Goal: Task Accomplishment & Management: Use online tool/utility

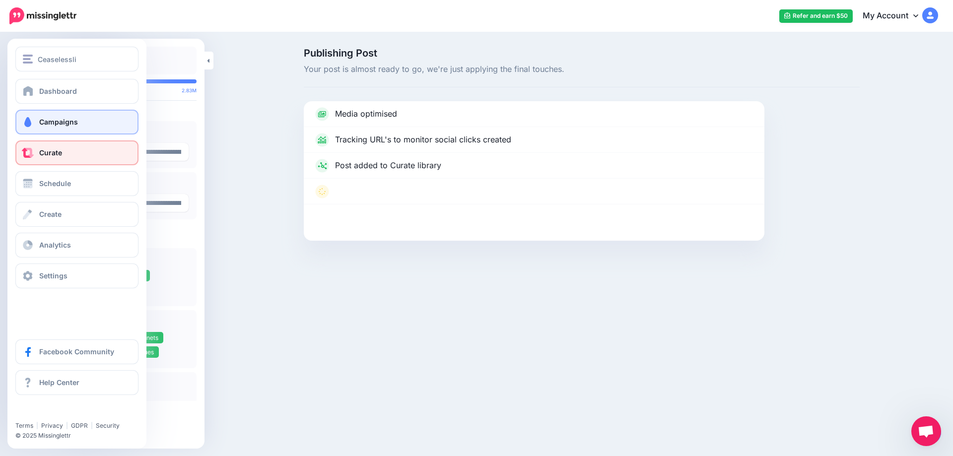
click at [35, 119] on link "Campaigns" at bounding box center [76, 122] width 123 height 25
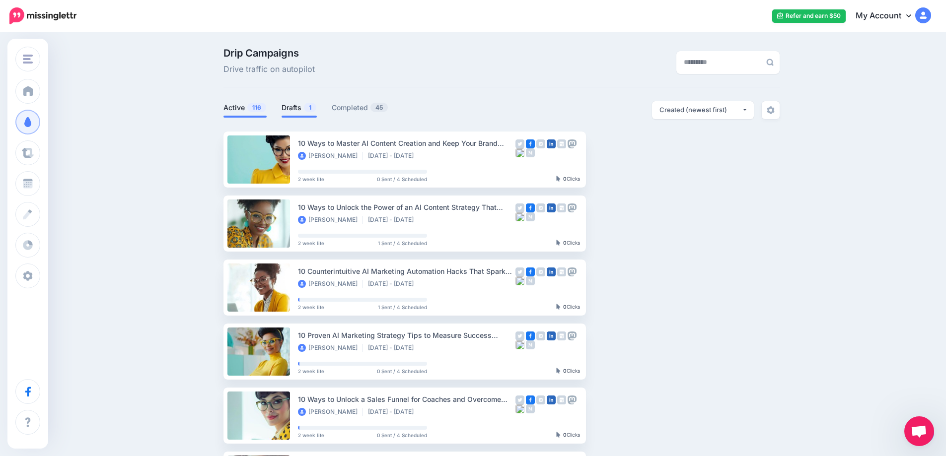
click at [296, 102] on link "Drafts 1" at bounding box center [299, 108] width 35 height 12
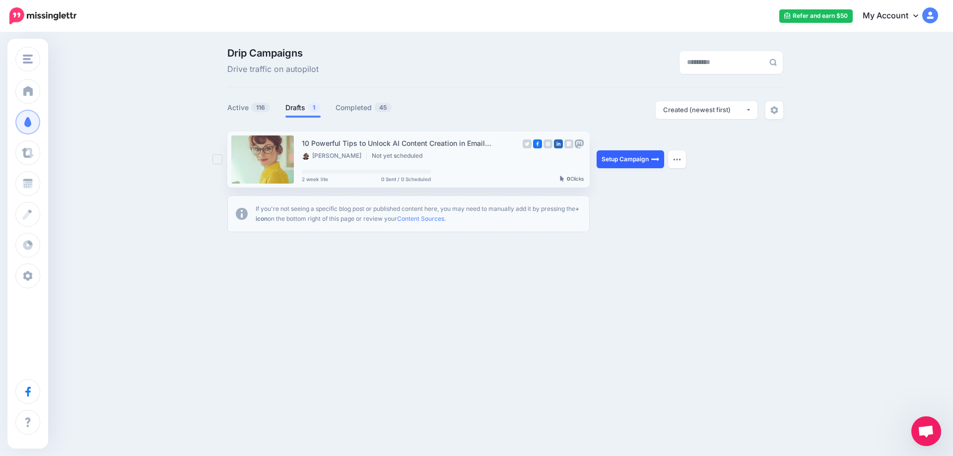
click at [606, 165] on link "Setup Campaign" at bounding box center [631, 159] width 68 height 18
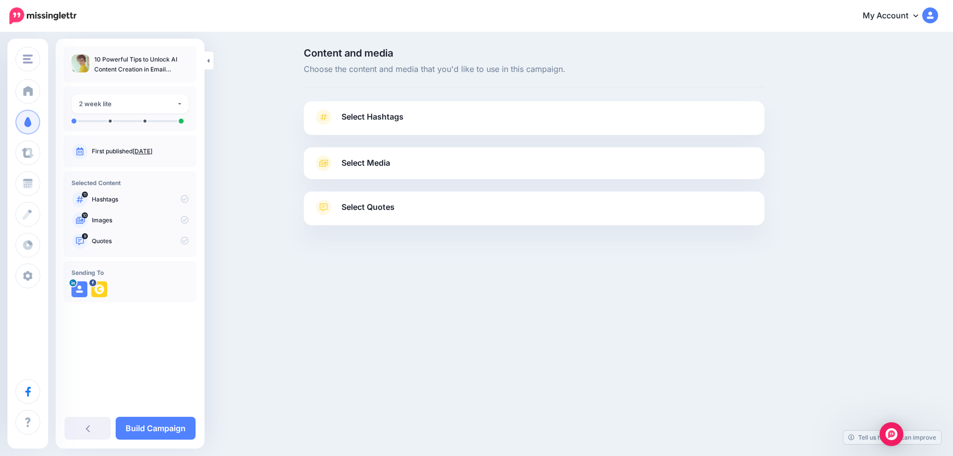
click at [152, 154] on link "Oct. 10, 2025" at bounding box center [143, 150] width 20 height 7
click at [368, 115] on span "Select Hashtags" at bounding box center [373, 116] width 62 height 13
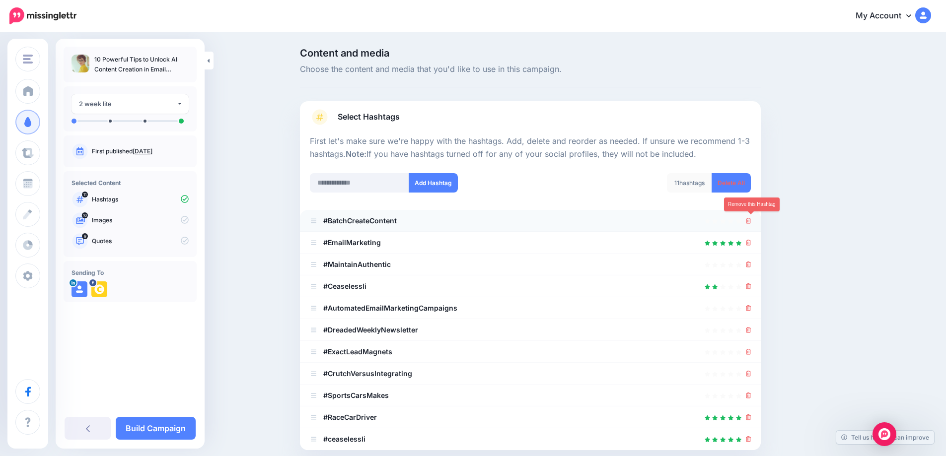
click at [750, 221] on icon at bounding box center [748, 221] width 5 height 6
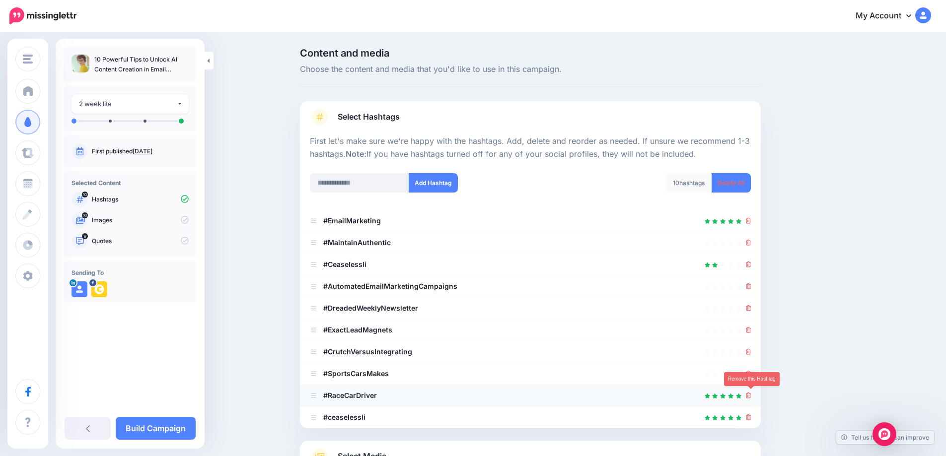
click at [751, 394] on icon at bounding box center [748, 396] width 5 height 6
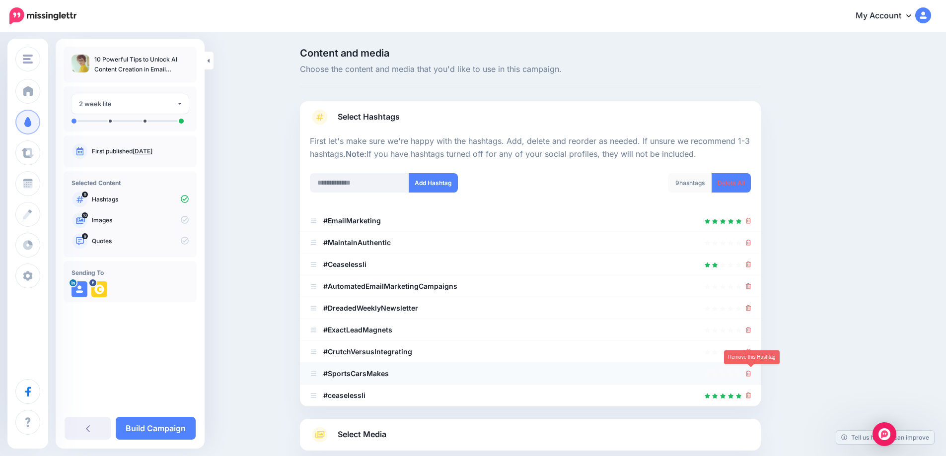
click at [751, 372] on icon at bounding box center [748, 374] width 5 height 6
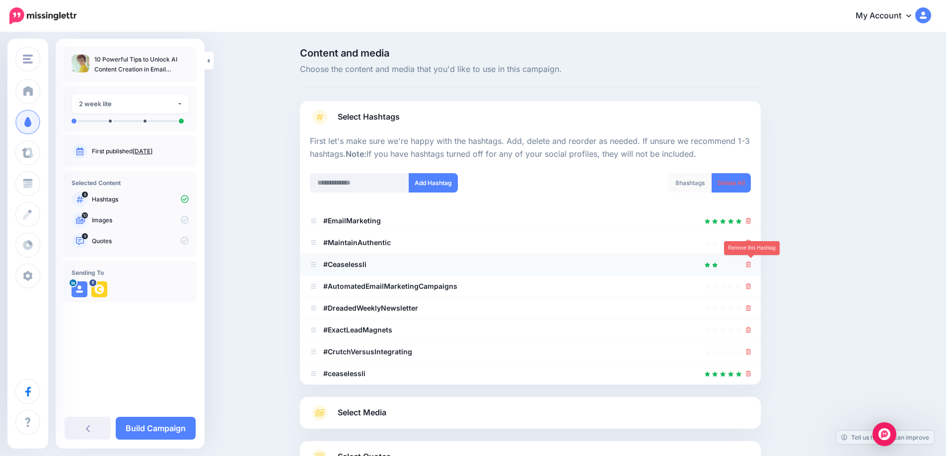
click at [751, 265] on icon at bounding box center [748, 265] width 5 height 6
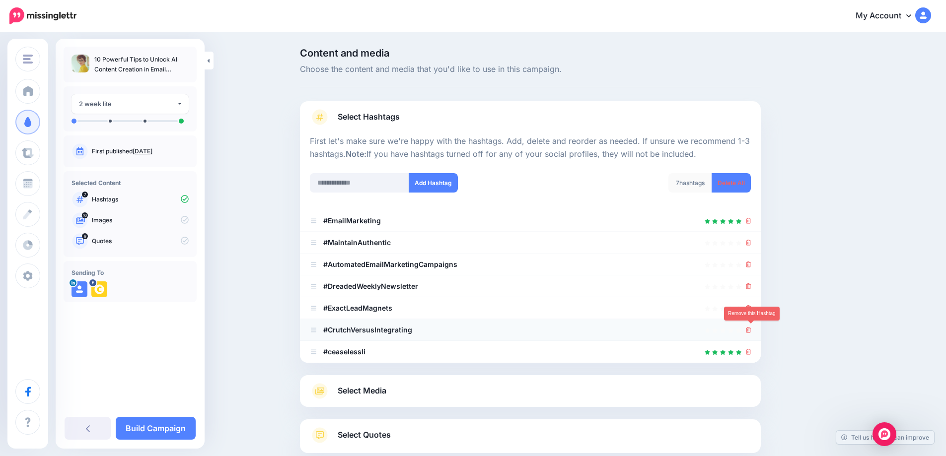
click at [750, 329] on icon at bounding box center [748, 330] width 5 height 6
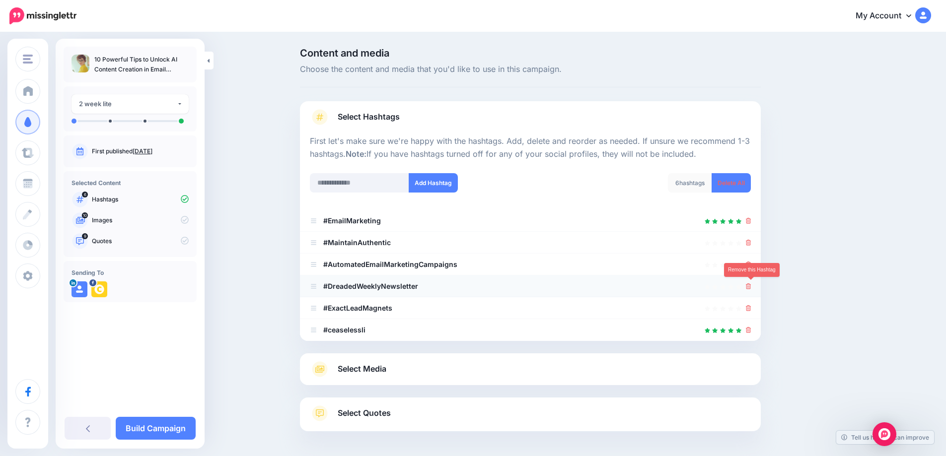
click at [751, 285] on icon at bounding box center [748, 286] width 5 height 6
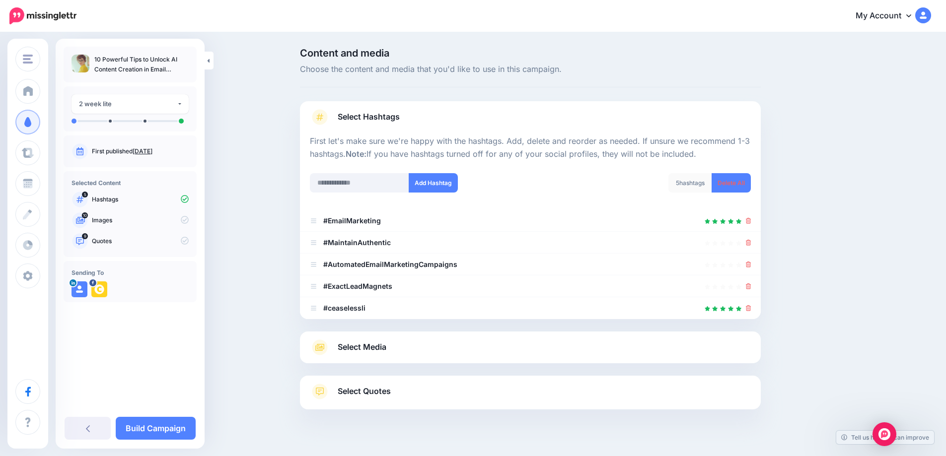
click at [380, 344] on span "Select Media" at bounding box center [362, 347] width 49 height 13
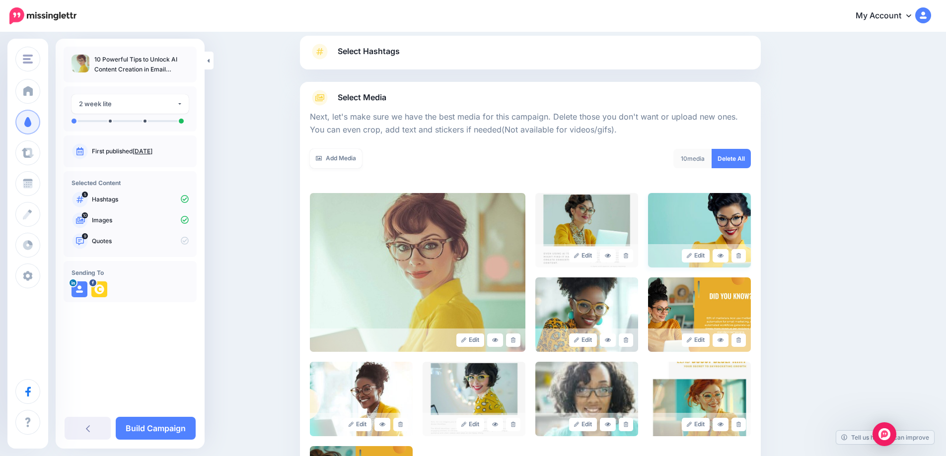
scroll to position [66, 0]
click at [632, 259] on link at bounding box center [626, 255] width 14 height 13
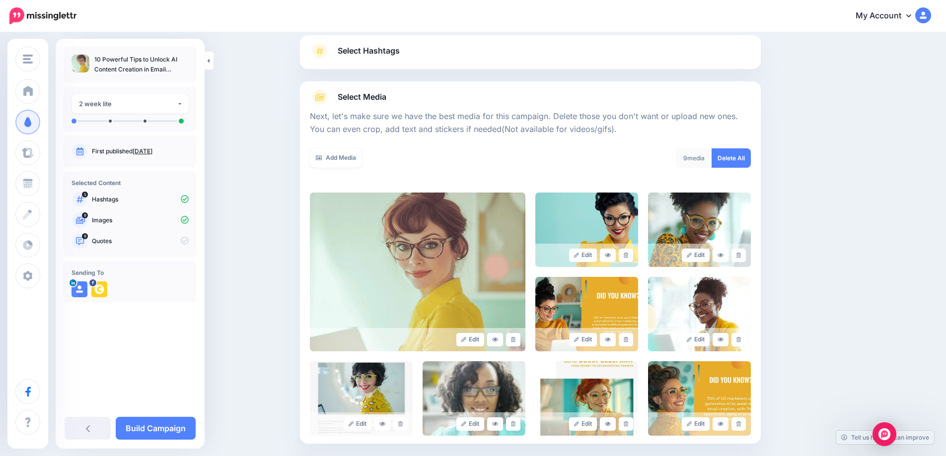
click at [632, 259] on link at bounding box center [626, 255] width 14 height 13
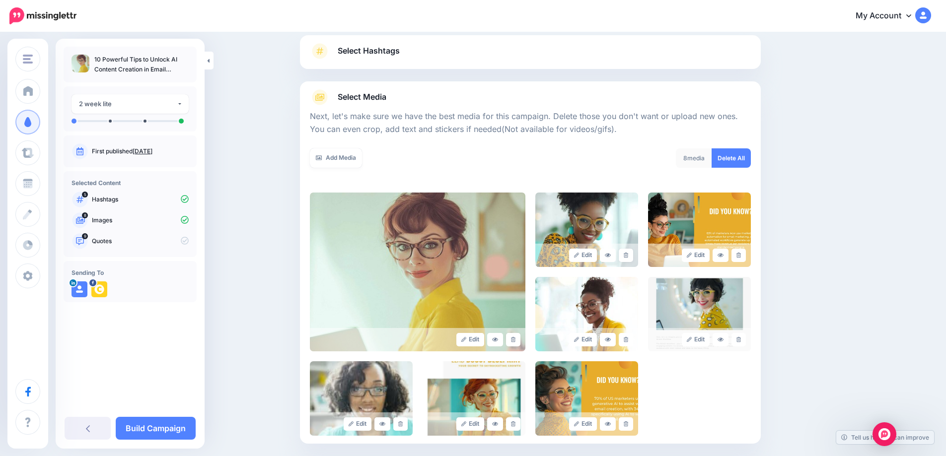
click at [632, 259] on link at bounding box center [626, 255] width 14 height 13
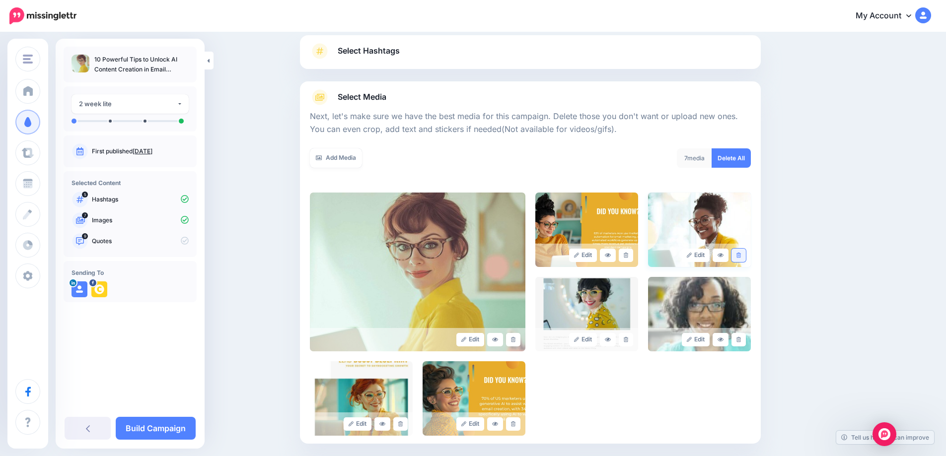
click at [745, 255] on link at bounding box center [738, 255] width 14 height 13
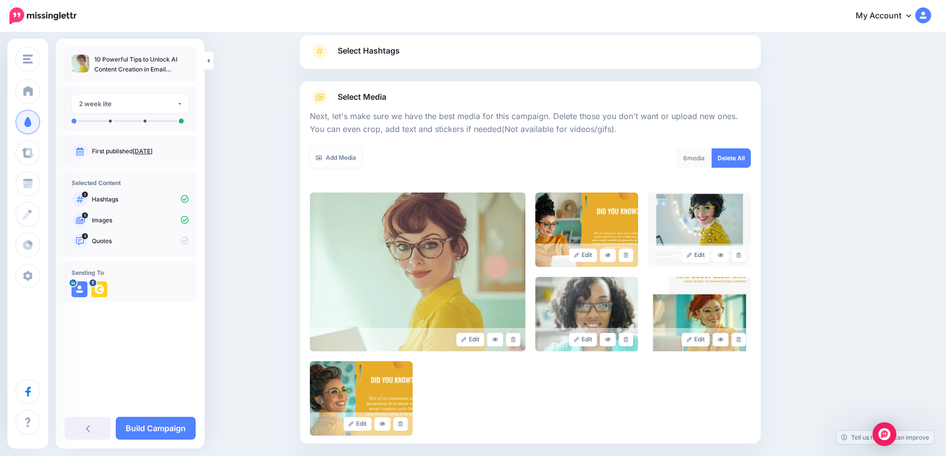
click at [745, 255] on link at bounding box center [738, 255] width 14 height 13
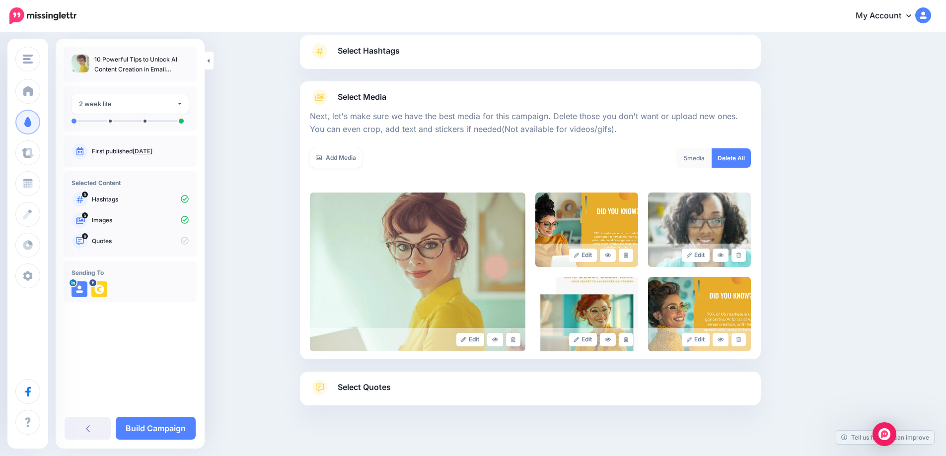
click at [745, 255] on link at bounding box center [738, 255] width 14 height 13
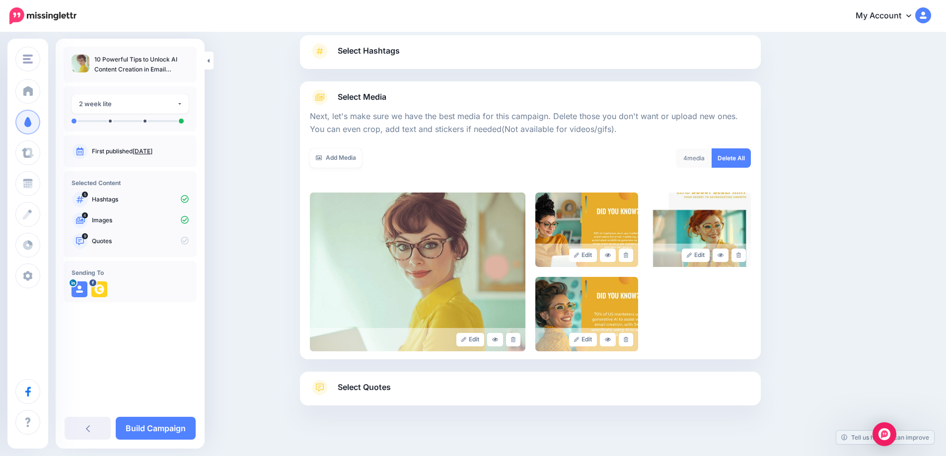
click at [745, 255] on link at bounding box center [738, 255] width 14 height 13
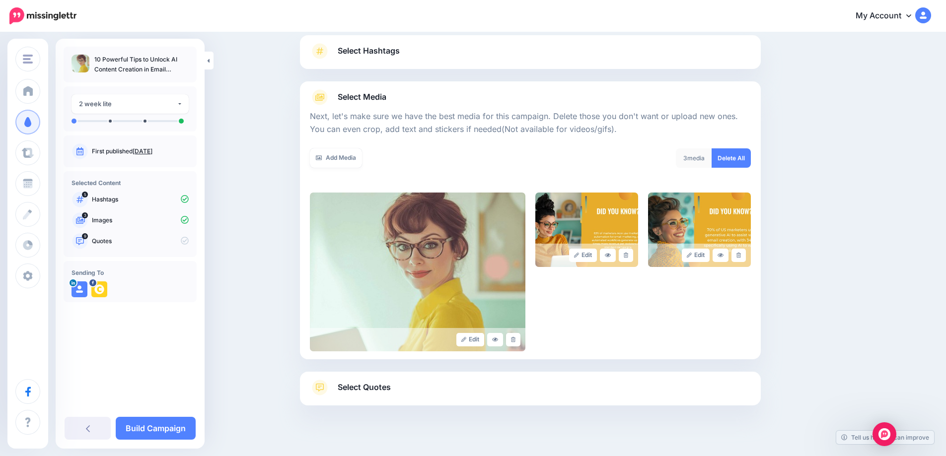
click at [381, 386] on span "Select Quotes" at bounding box center [364, 387] width 53 height 13
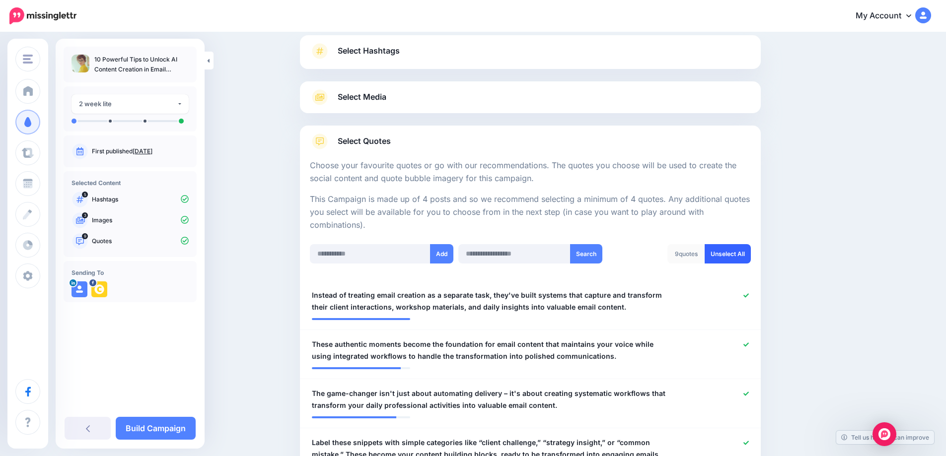
click at [733, 260] on link "Unselect All" at bounding box center [728, 253] width 46 height 19
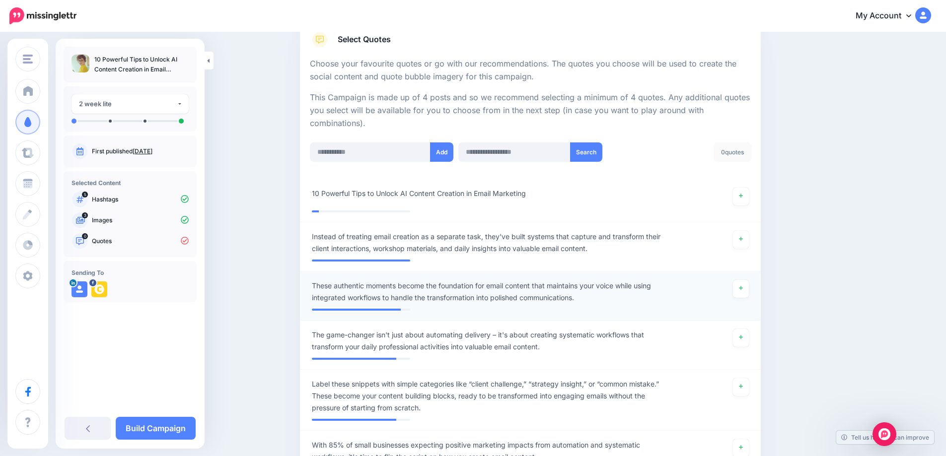
scroll to position [98, 0]
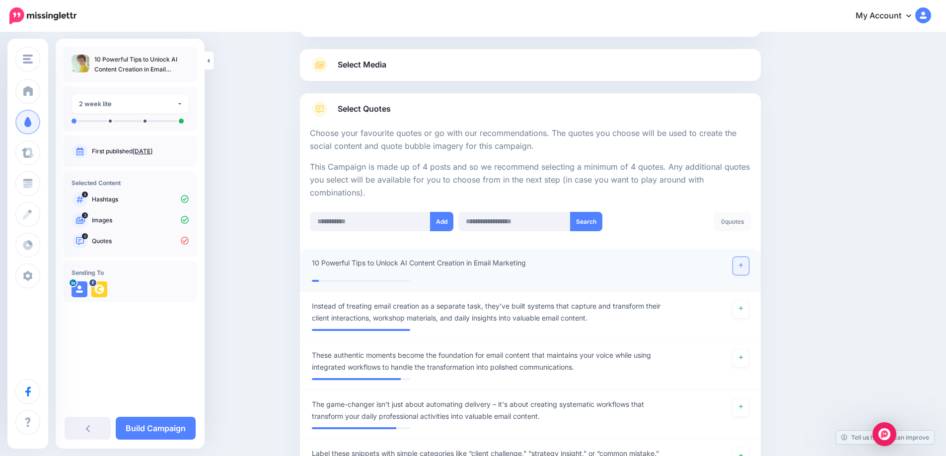
click at [738, 273] on link at bounding box center [741, 266] width 16 height 18
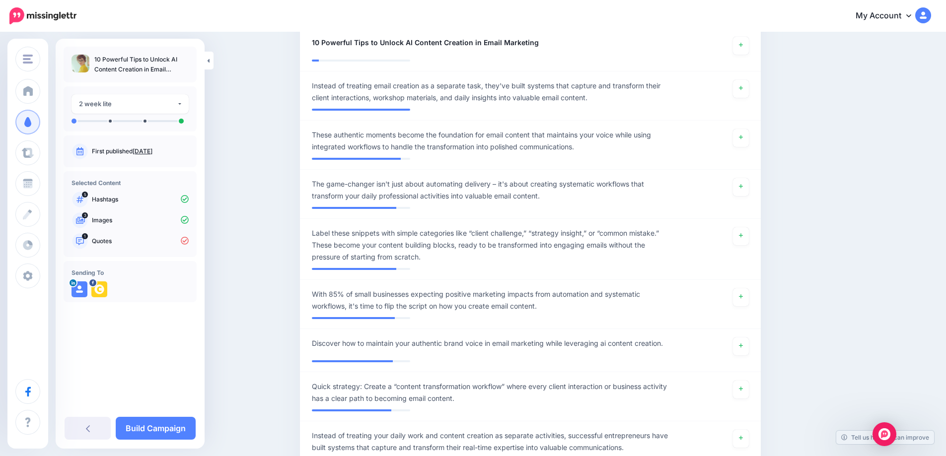
scroll to position [319, 0]
click at [745, 301] on link at bounding box center [741, 297] width 16 height 18
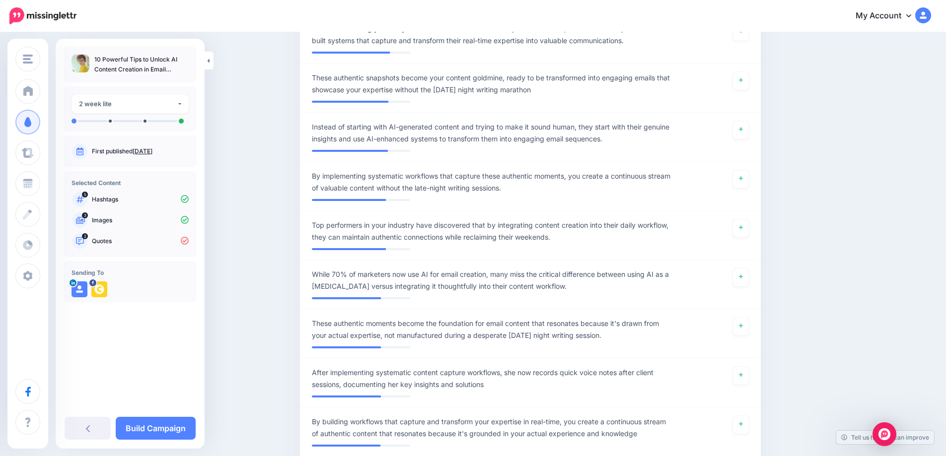
scroll to position [738, 0]
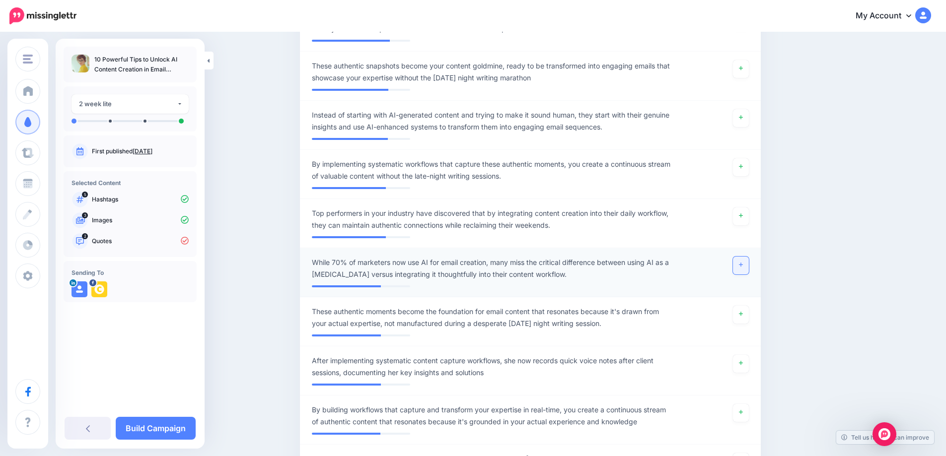
click at [741, 267] on link at bounding box center [741, 266] width 16 height 18
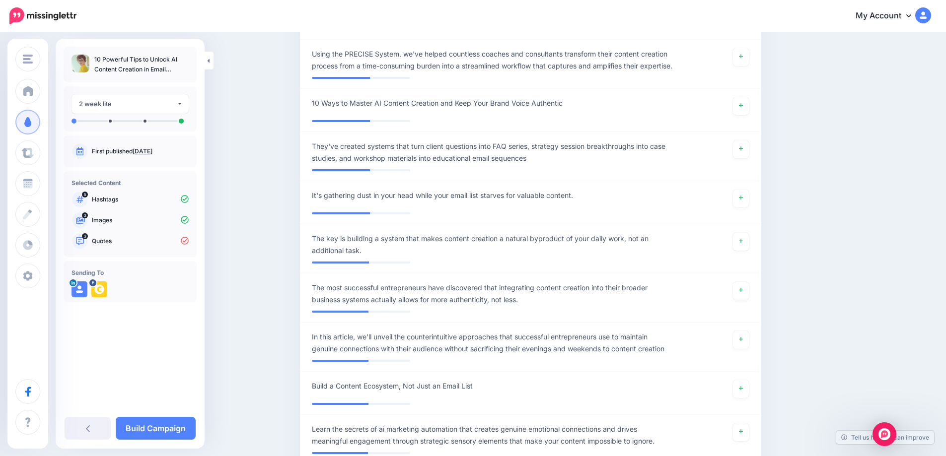
scroll to position [2092, 0]
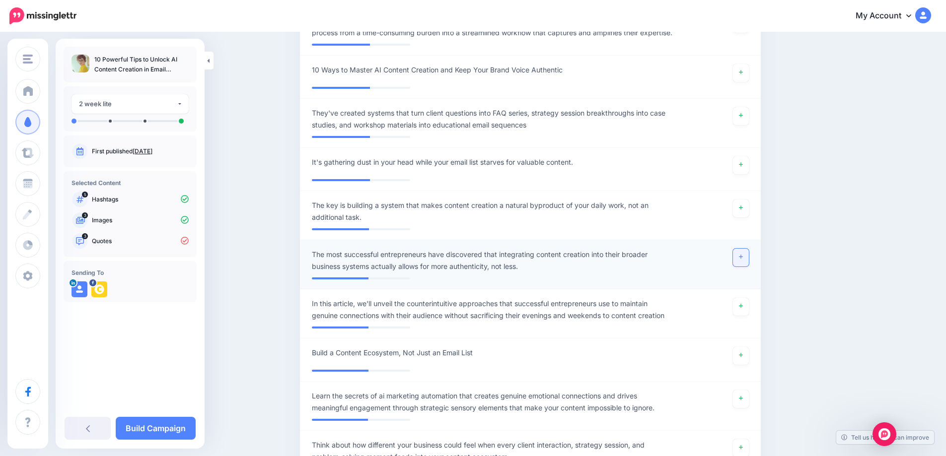
click at [742, 267] on link at bounding box center [741, 258] width 16 height 18
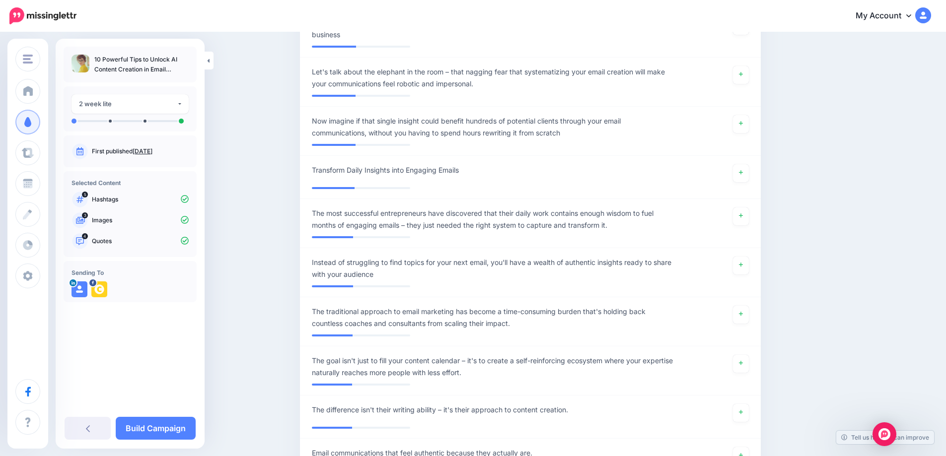
scroll to position [3290, 0]
click at [744, 225] on link at bounding box center [741, 216] width 16 height 18
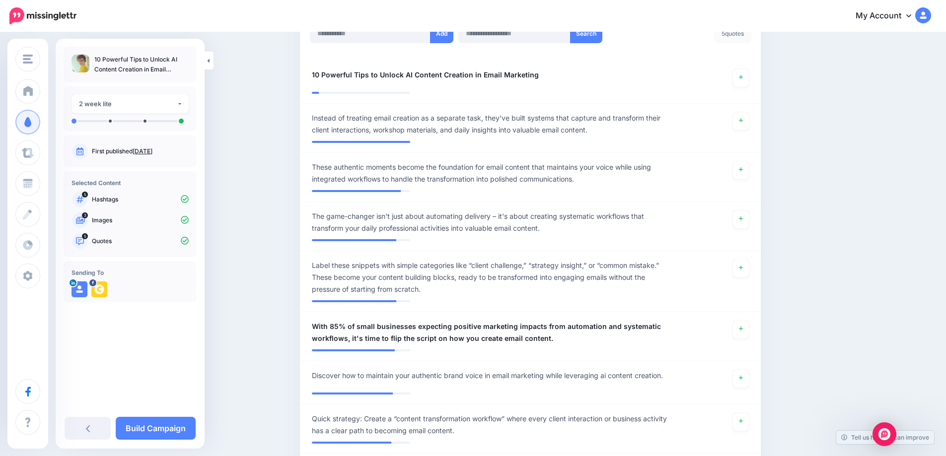
scroll to position [349, 0]
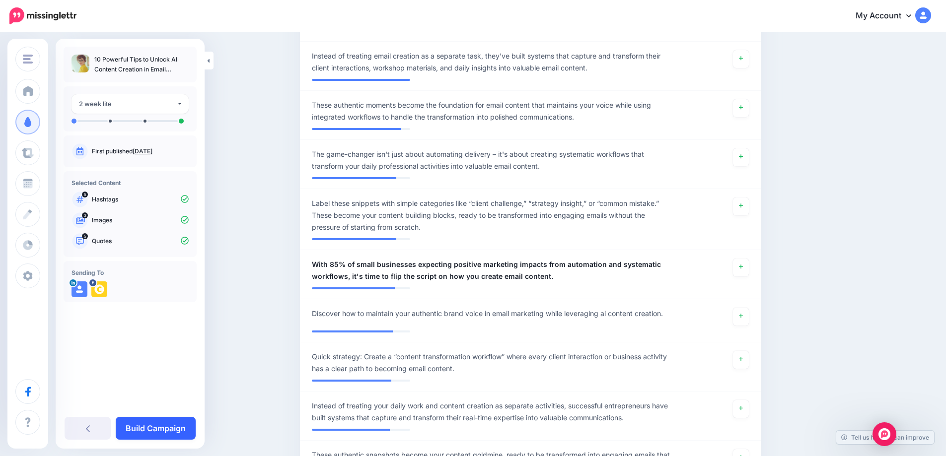
click at [174, 432] on link "Build Campaign" at bounding box center [156, 428] width 80 height 23
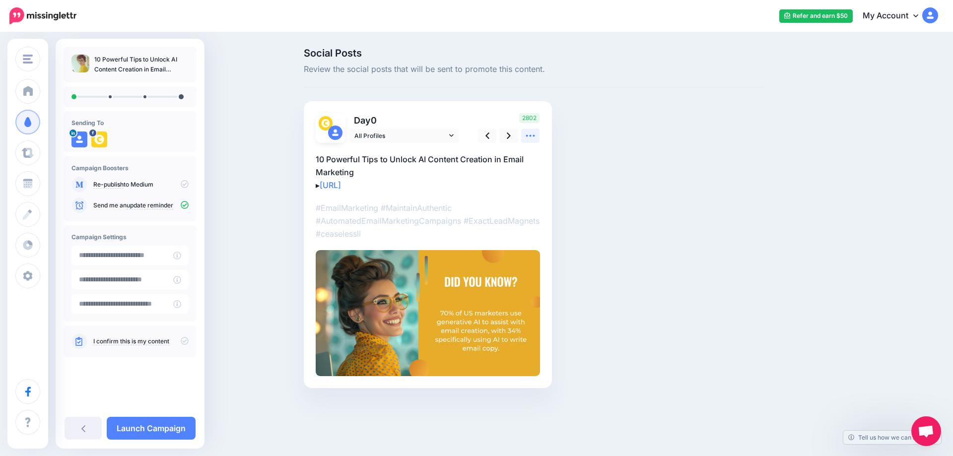
click at [530, 143] on link at bounding box center [530, 136] width 19 height 14
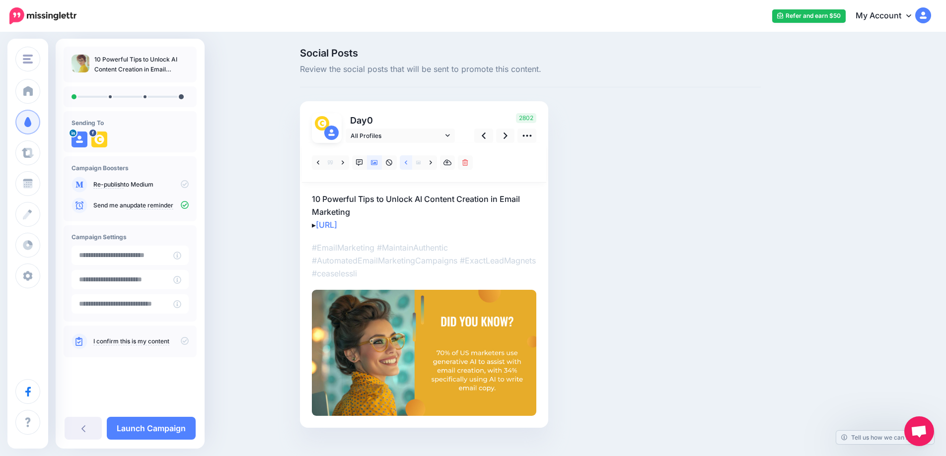
click at [407, 161] on icon at bounding box center [406, 162] width 2 height 7
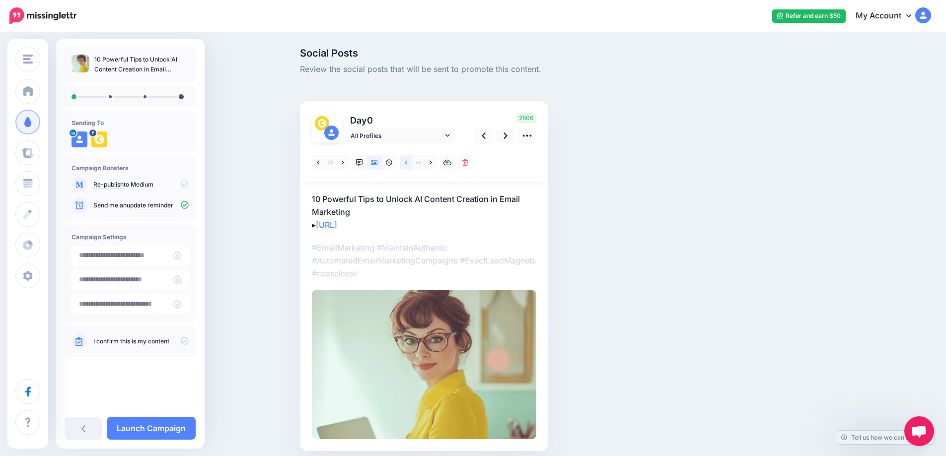
scroll to position [40, 0]
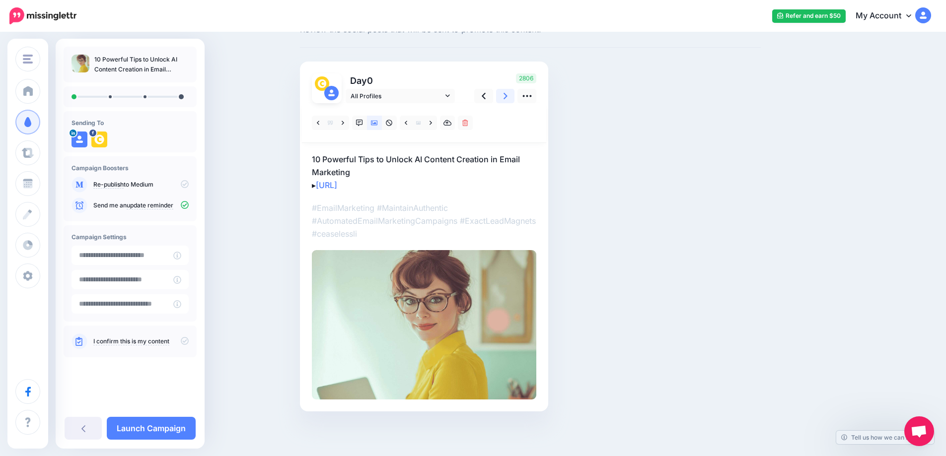
click at [505, 99] on link at bounding box center [505, 96] width 19 height 14
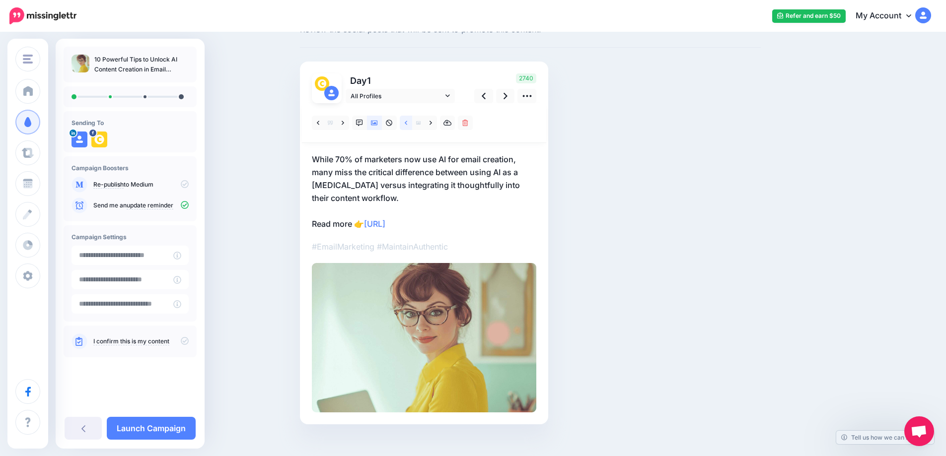
click at [412, 125] on link at bounding box center [406, 123] width 12 height 14
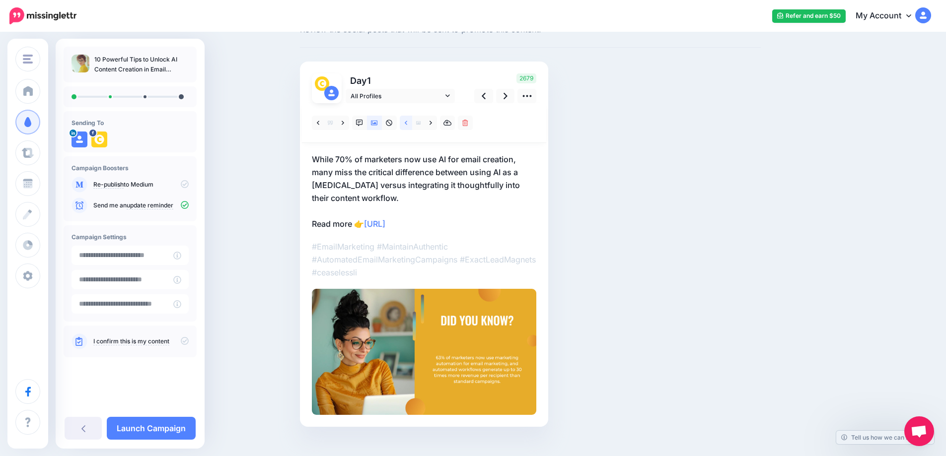
click at [412, 125] on link at bounding box center [406, 123] width 12 height 14
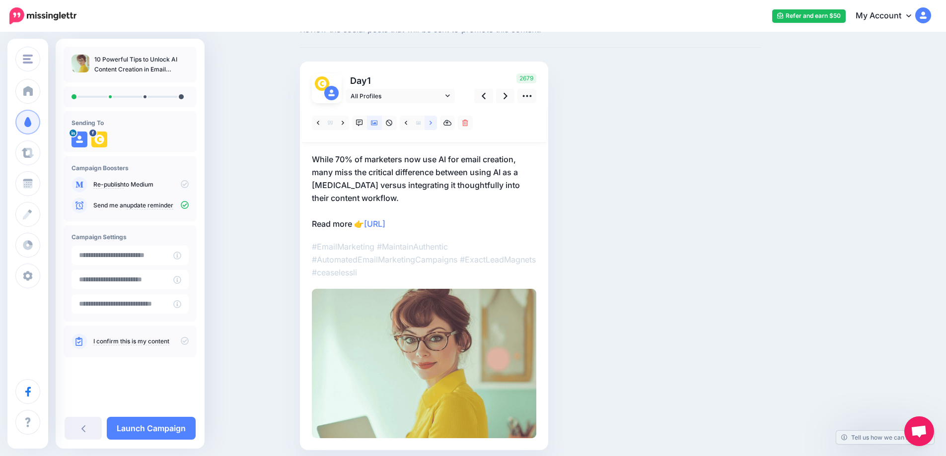
click at [430, 125] on link at bounding box center [430, 123] width 12 height 14
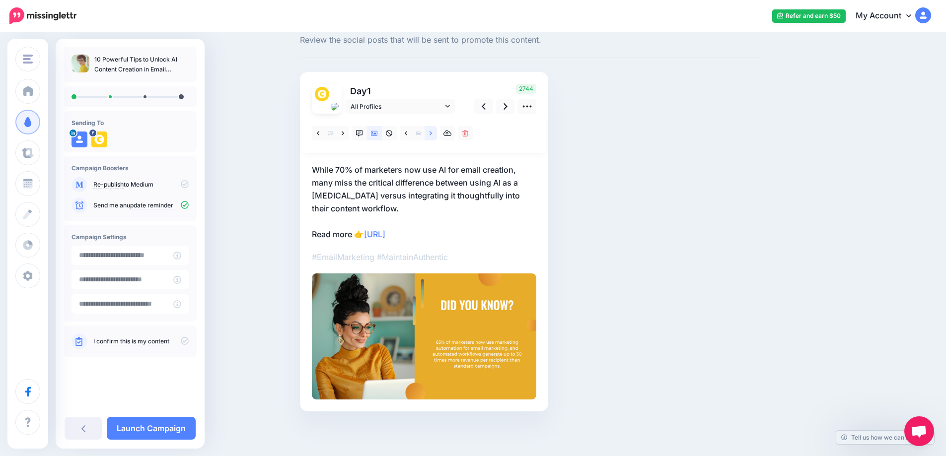
scroll to position [29, 0]
click at [430, 125] on div at bounding box center [424, 134] width 244 height 40
click at [407, 133] on icon at bounding box center [406, 133] width 2 height 7
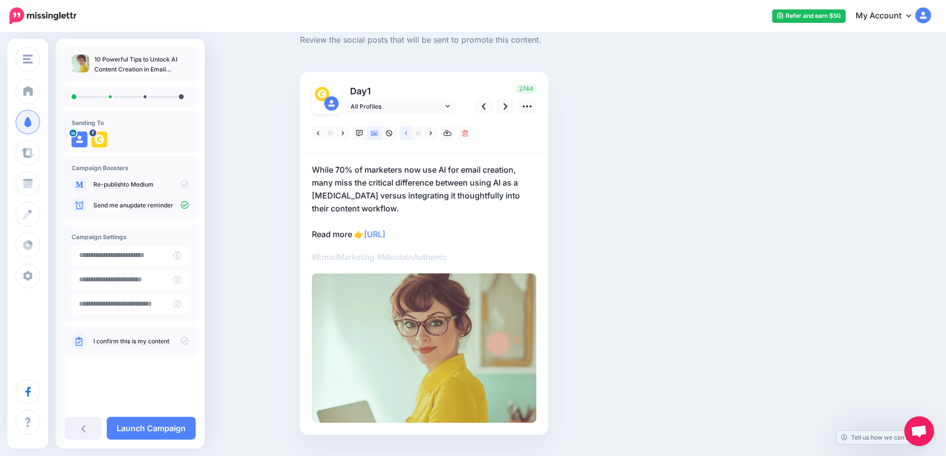
click at [407, 133] on icon at bounding box center [406, 133] width 2 height 7
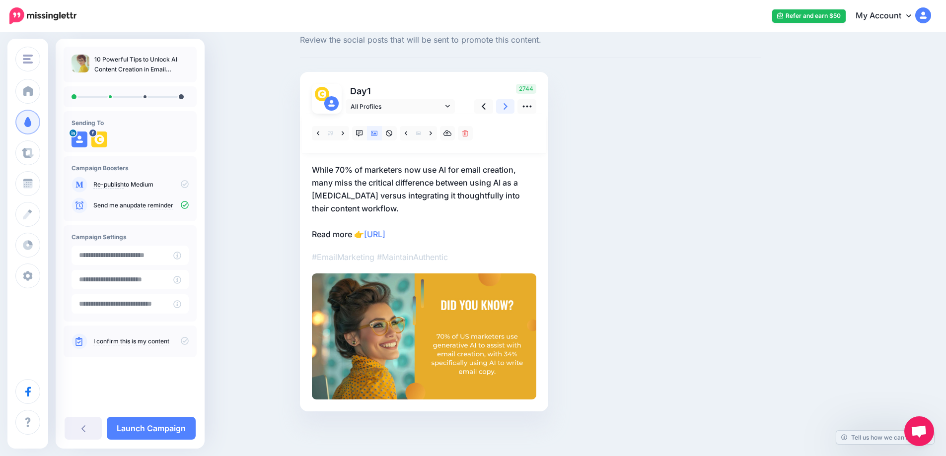
click at [511, 102] on link at bounding box center [505, 106] width 19 height 14
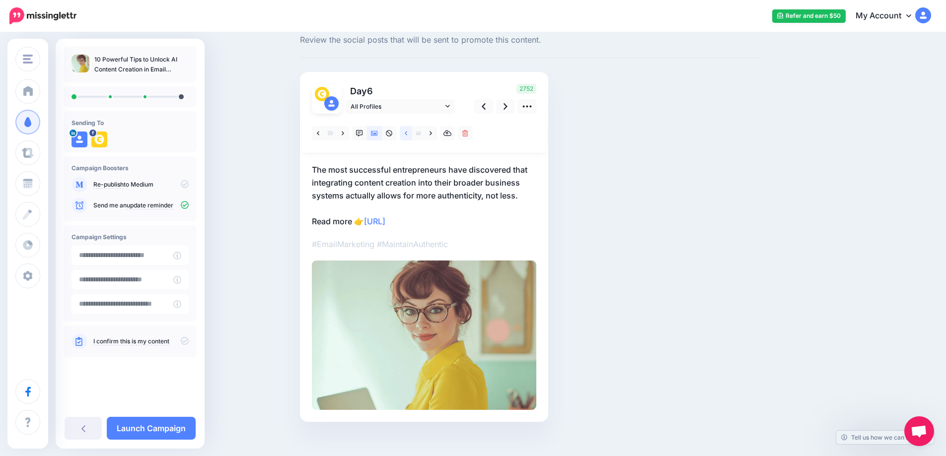
click at [412, 136] on link at bounding box center [406, 133] width 12 height 14
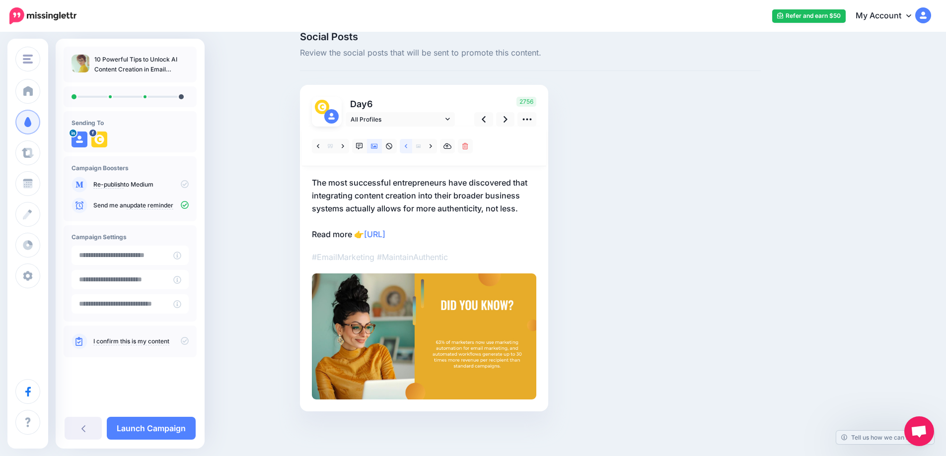
click at [412, 136] on div at bounding box center [424, 147] width 244 height 40
click at [507, 123] on icon at bounding box center [505, 119] width 4 height 10
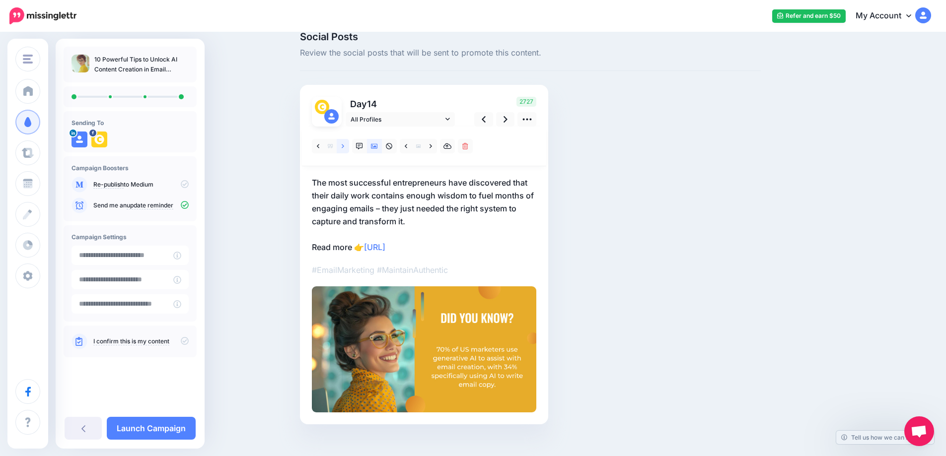
click at [349, 146] on link at bounding box center [343, 146] width 12 height 14
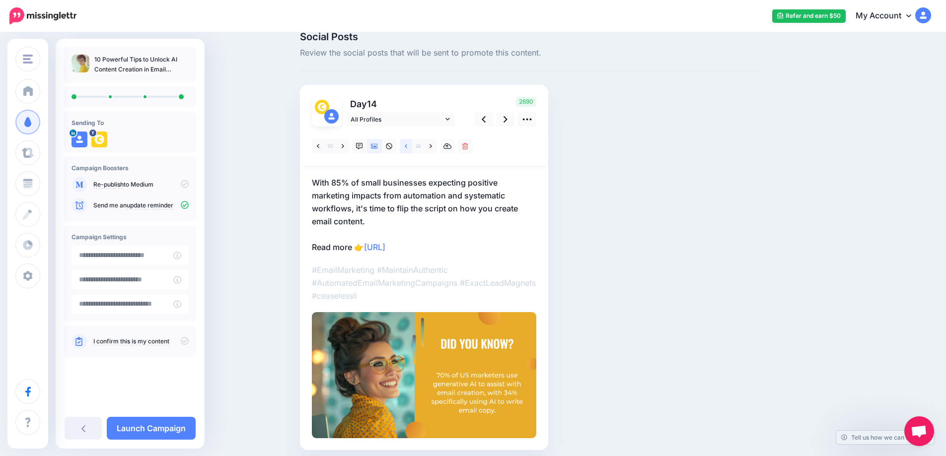
click at [407, 144] on icon at bounding box center [406, 146] width 2 height 4
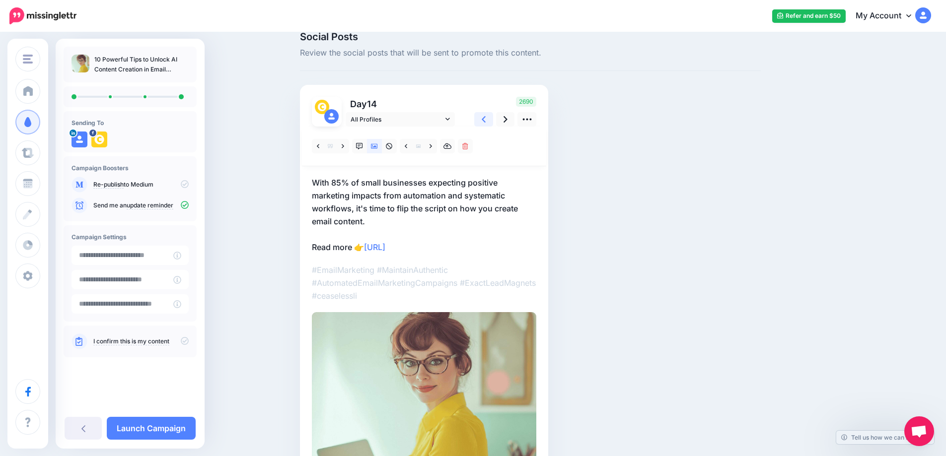
click at [486, 121] on icon at bounding box center [484, 119] width 4 height 10
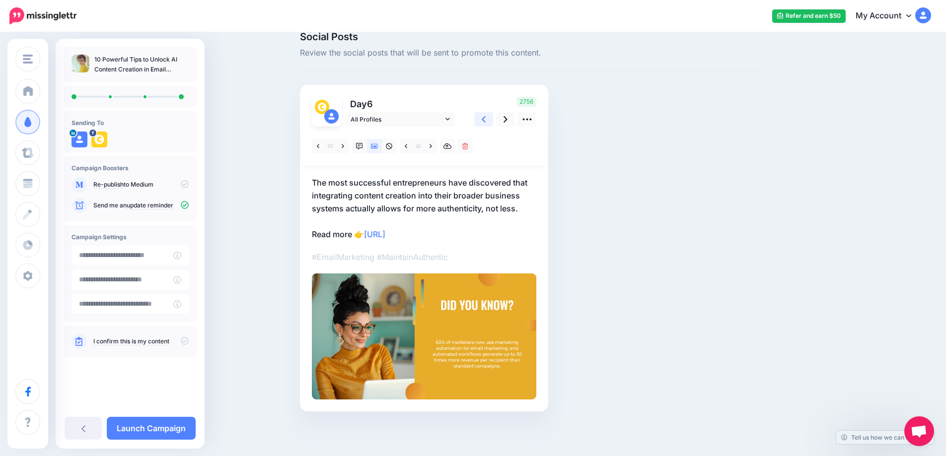
click at [486, 121] on icon at bounding box center [484, 119] width 4 height 10
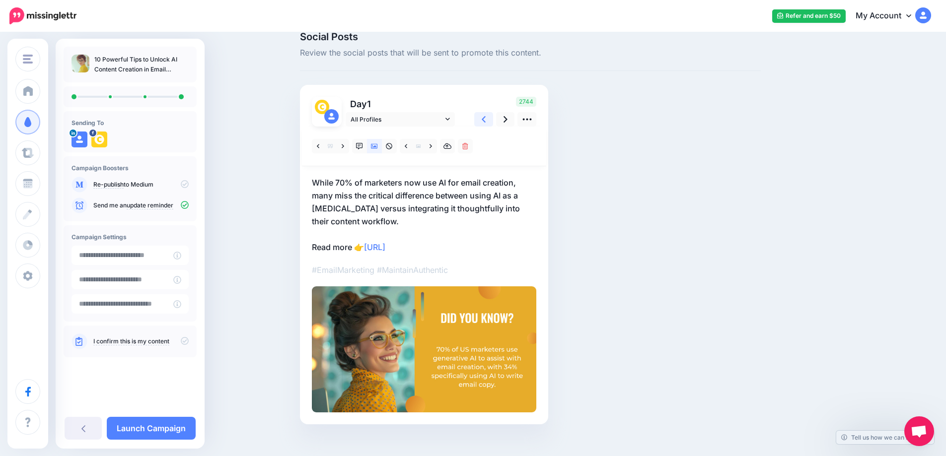
click at [486, 121] on icon at bounding box center [484, 119] width 4 height 10
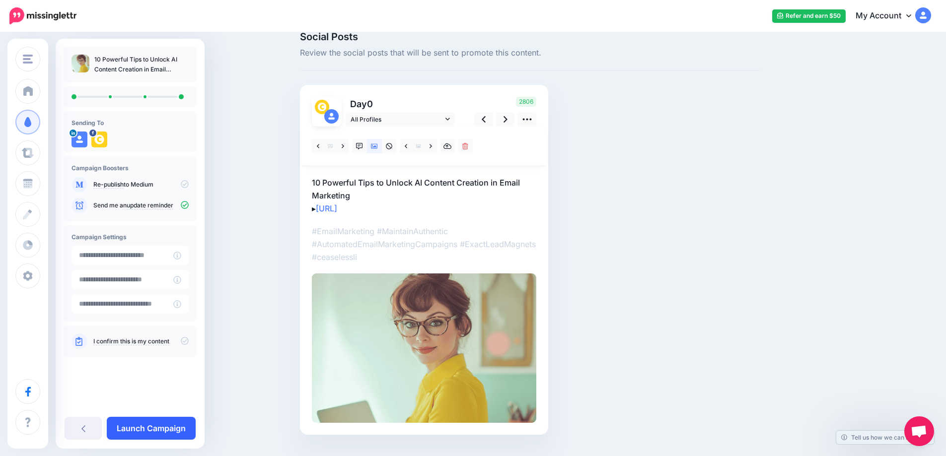
click at [148, 432] on link "Launch Campaign" at bounding box center [151, 428] width 89 height 23
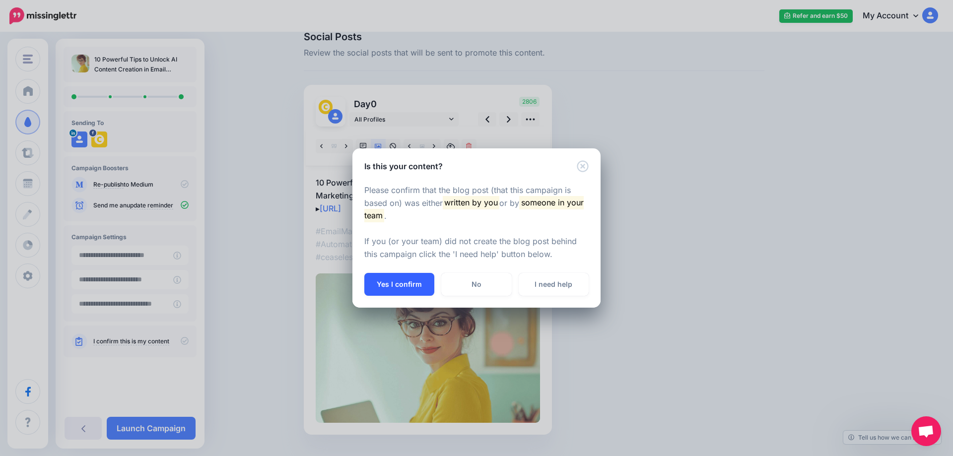
click at [397, 287] on button "Yes I confirm" at bounding box center [399, 284] width 70 height 23
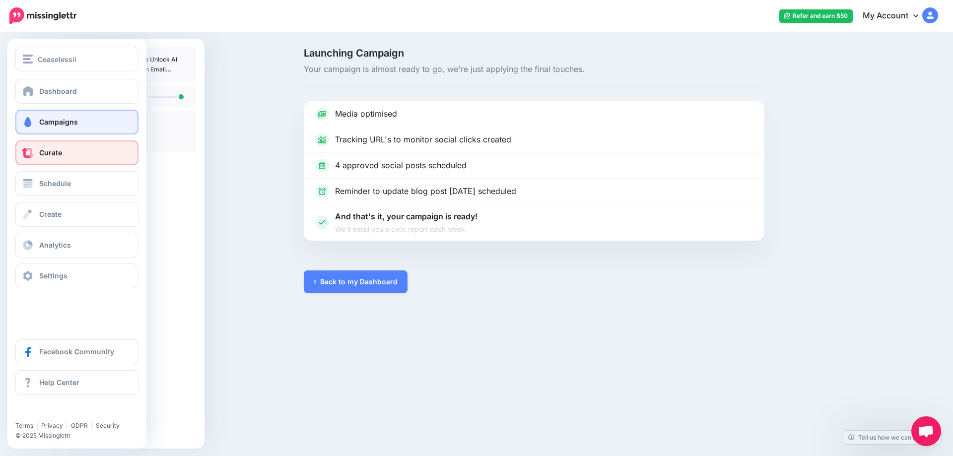
click at [40, 157] on link "Curate" at bounding box center [76, 153] width 123 height 25
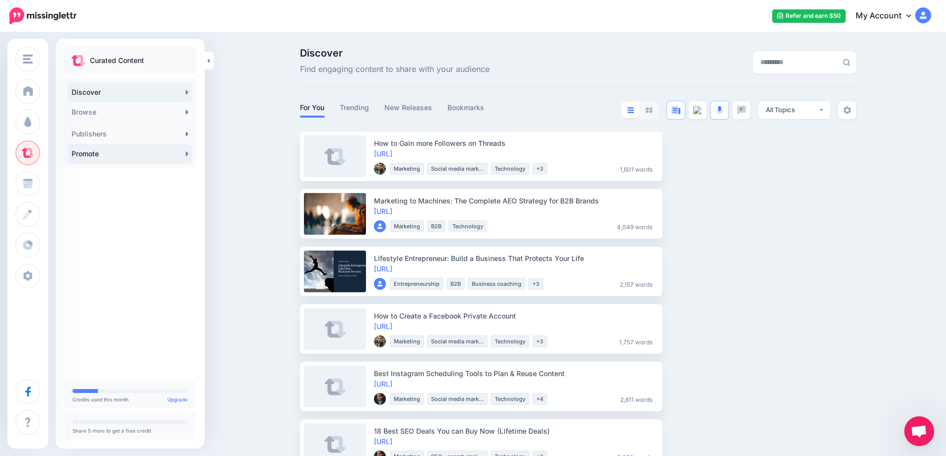
click at [186, 152] on icon at bounding box center [187, 153] width 2 height 4
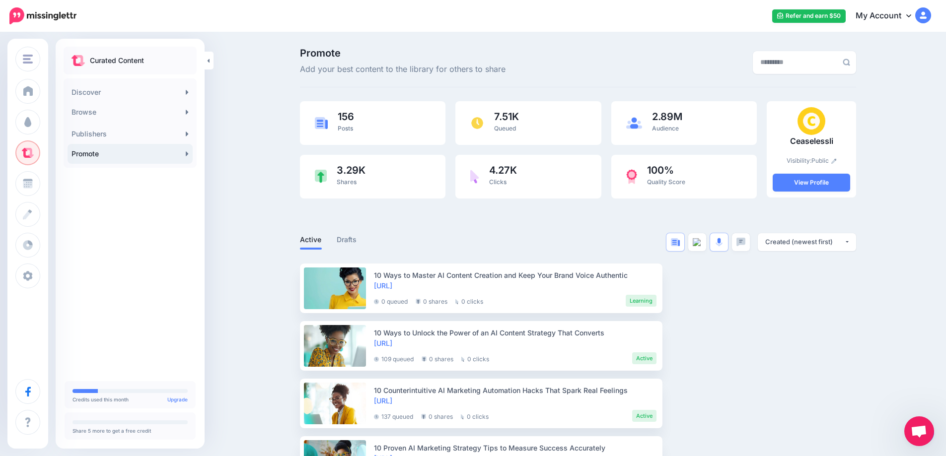
click at [184, 157] on link "Promote" at bounding box center [130, 154] width 125 height 20
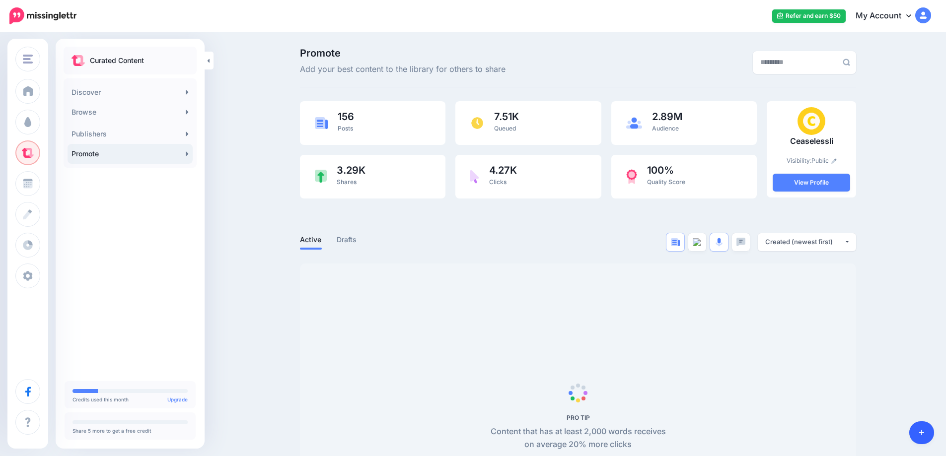
click at [921, 439] on body "Refer and earn $50 My Account Dashboard My Account Logout" at bounding box center [473, 228] width 946 height 456
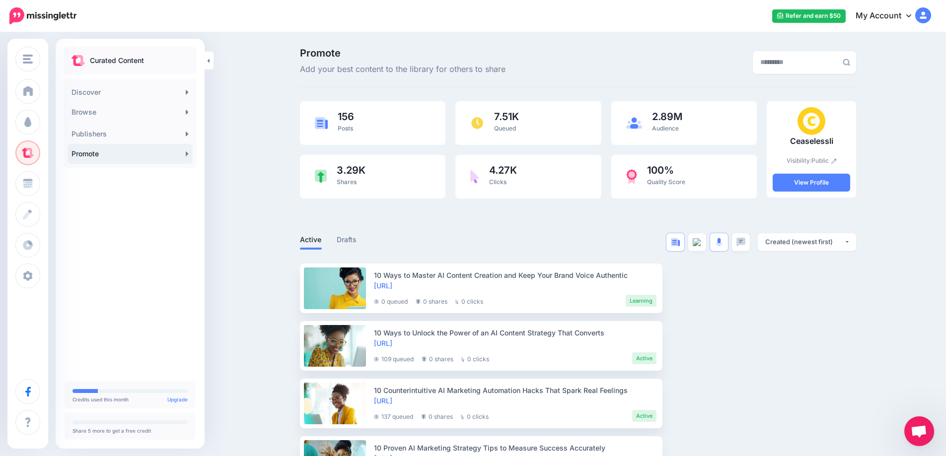
click at [186, 156] on icon at bounding box center [187, 154] width 3 height 8
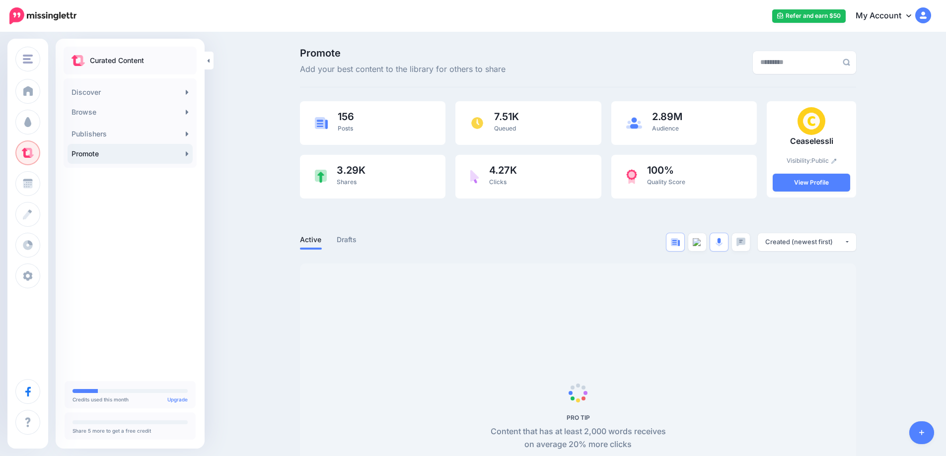
click at [923, 441] on link at bounding box center [921, 433] width 25 height 23
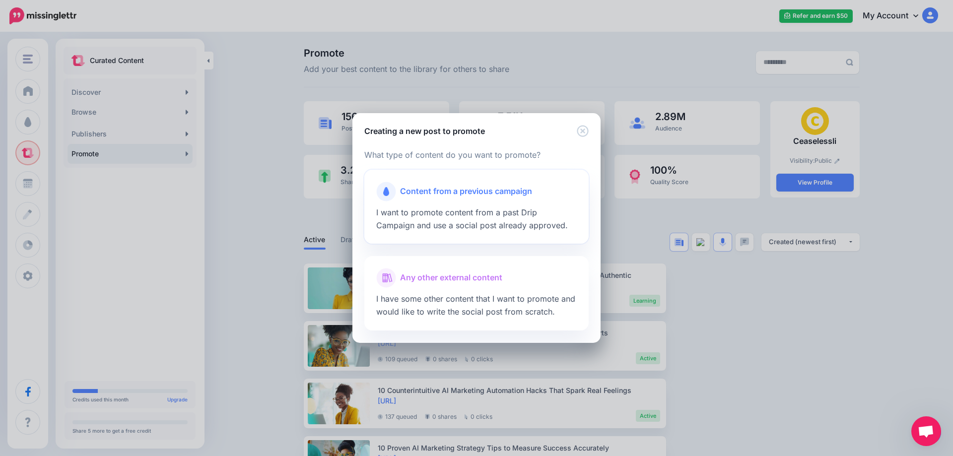
click at [490, 208] on span "I want to promote content from a past Drip Campaign and use a social post alrea…" at bounding box center [472, 219] width 192 height 23
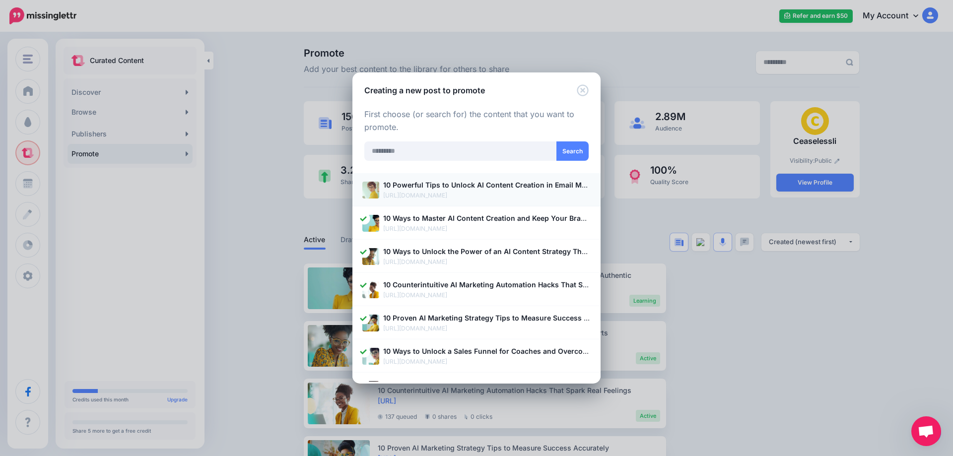
click at [478, 193] on p "[URL][DOMAIN_NAME]" at bounding box center [487, 196] width 208 height 10
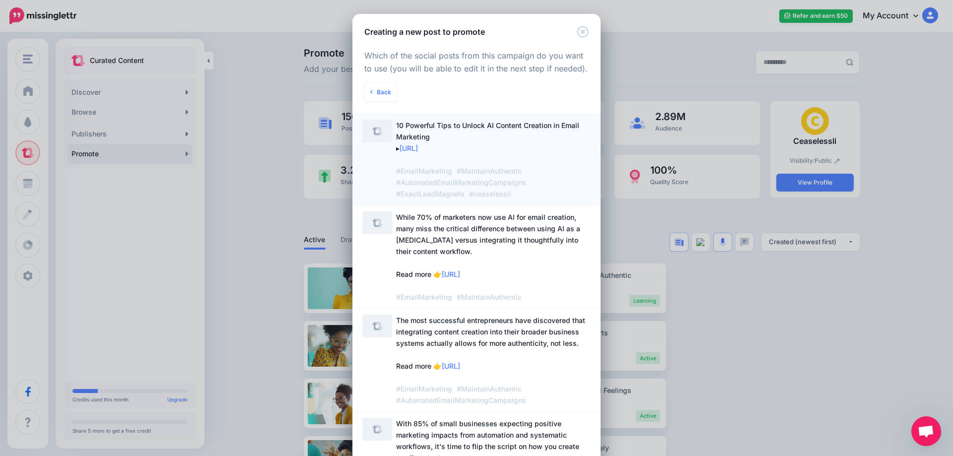
click at [439, 133] on span "10 Powerful Tips to Unlock AI Content Creation in Email Marketing ▸ [URL] #Emai…" at bounding box center [487, 159] width 183 height 77
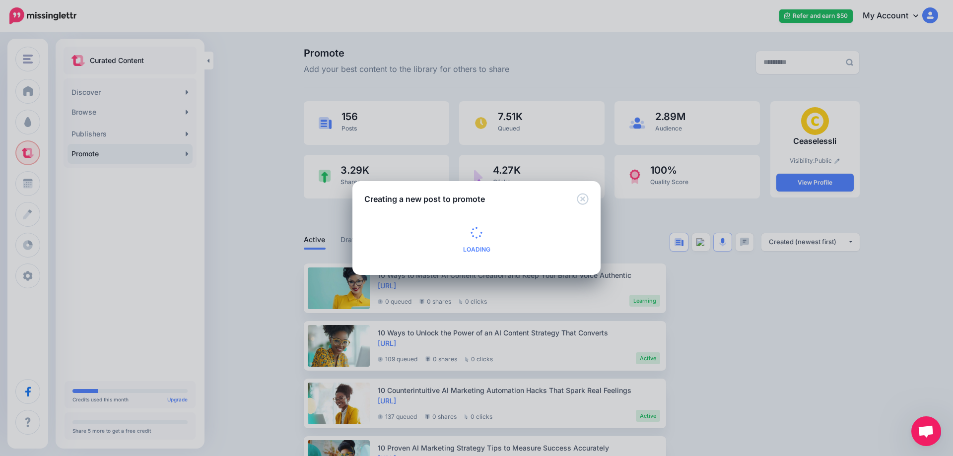
click at [24, 123] on div "Creating a new post to promote Loading Loading What type of content do you want…" at bounding box center [476, 228] width 953 height 456
click at [579, 200] on icon "Close" at bounding box center [582, 198] width 11 height 11
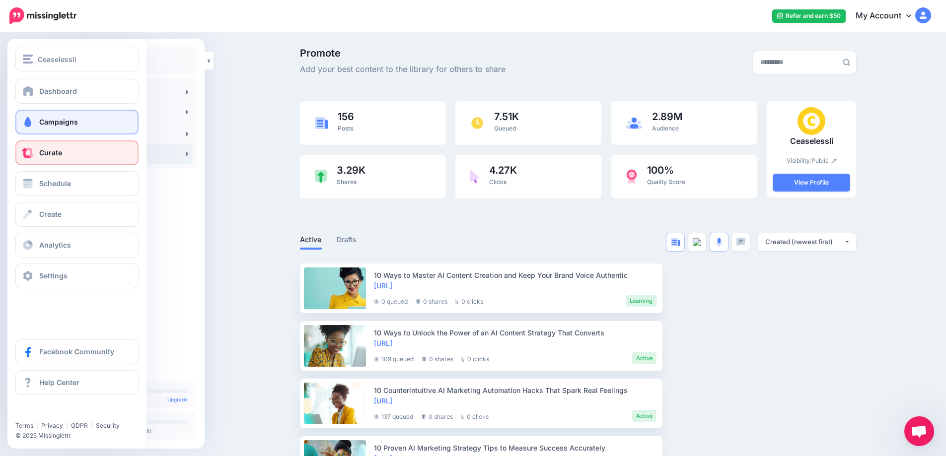
click at [24, 122] on span at bounding box center [27, 122] width 13 height 10
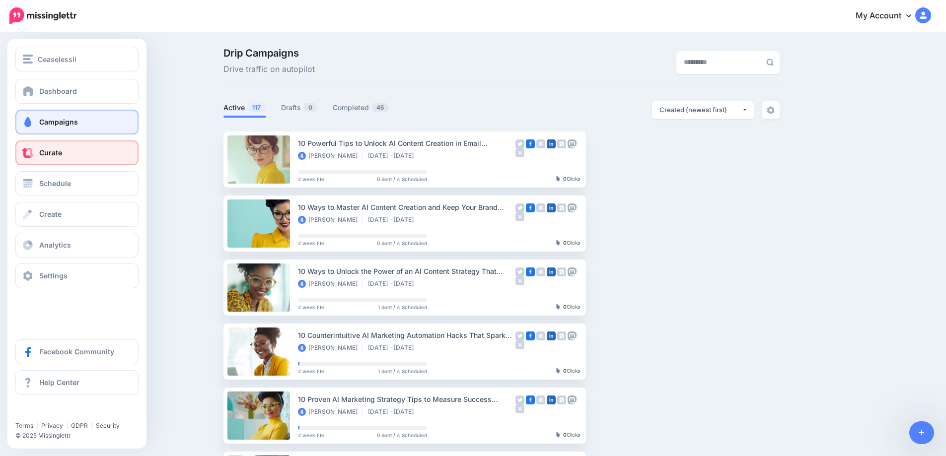
click at [57, 156] on span "Curate" at bounding box center [50, 152] width 23 height 8
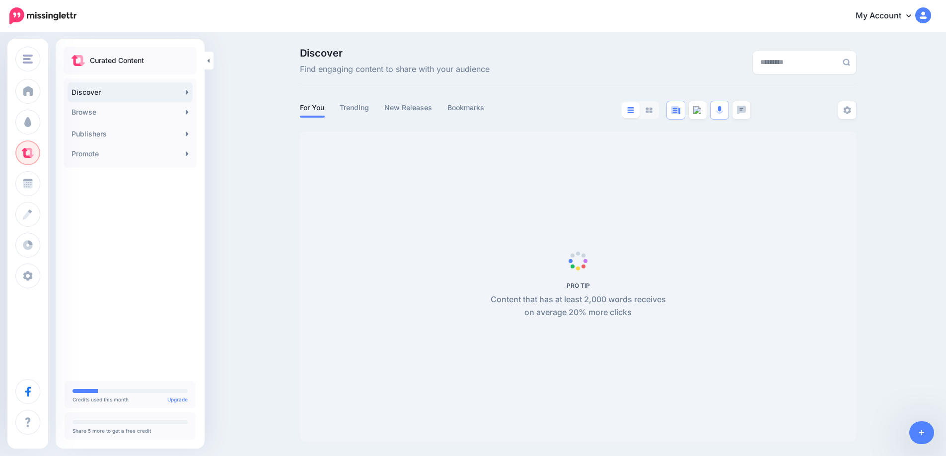
click at [184, 156] on link "Promote" at bounding box center [130, 154] width 125 height 20
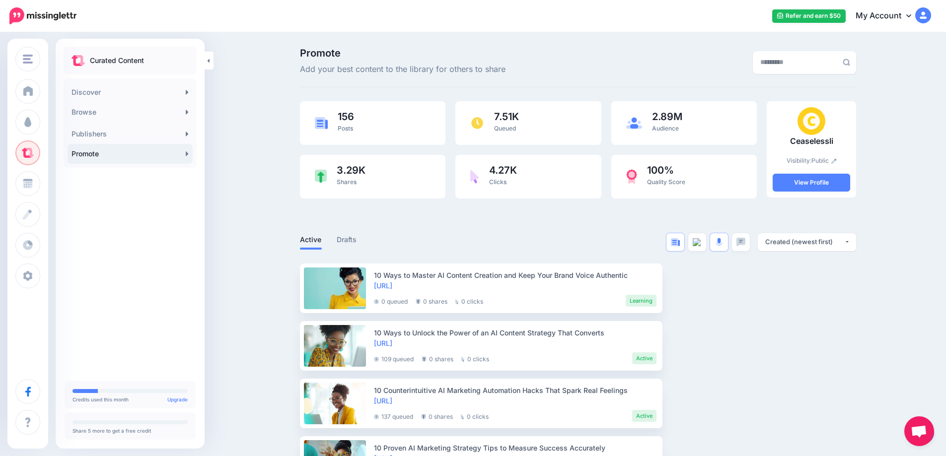
click at [923, 436] on span "Open chat" at bounding box center [919, 432] width 16 height 14
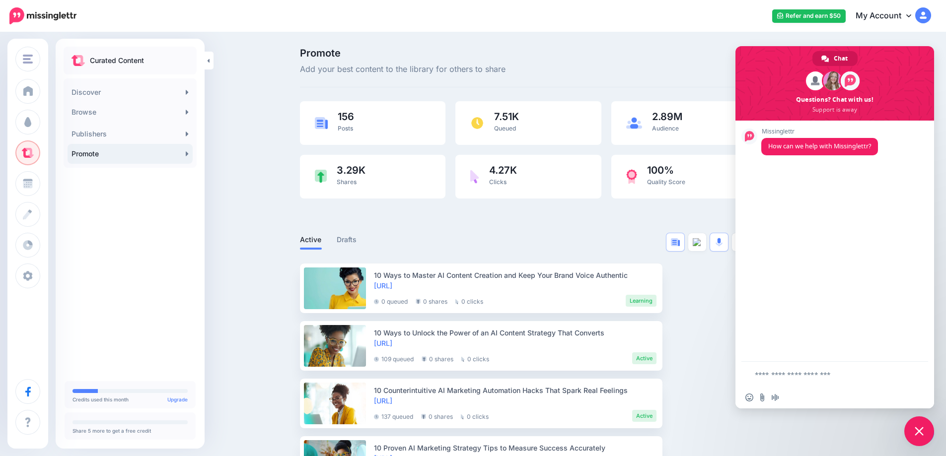
click at [185, 153] on link "Promote" at bounding box center [130, 154] width 125 height 20
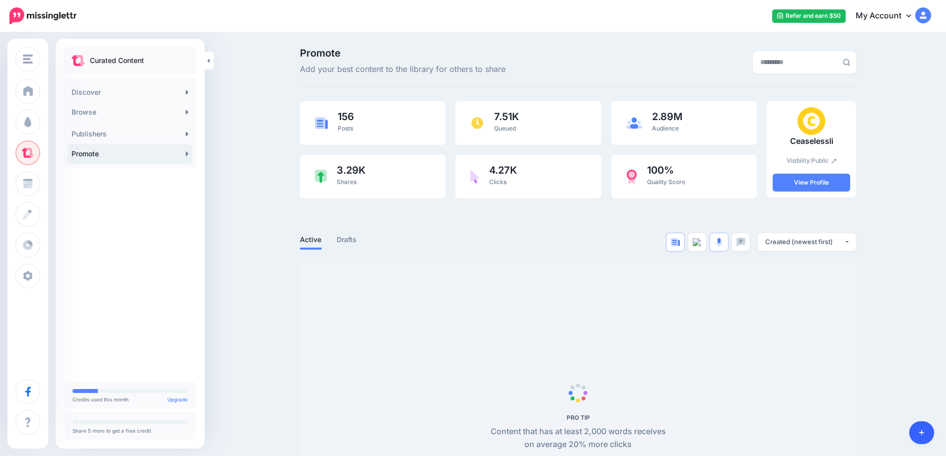
click at [910, 429] on body "Refer and earn $50 My Account Dashboard My Account Logout" at bounding box center [473, 228] width 946 height 456
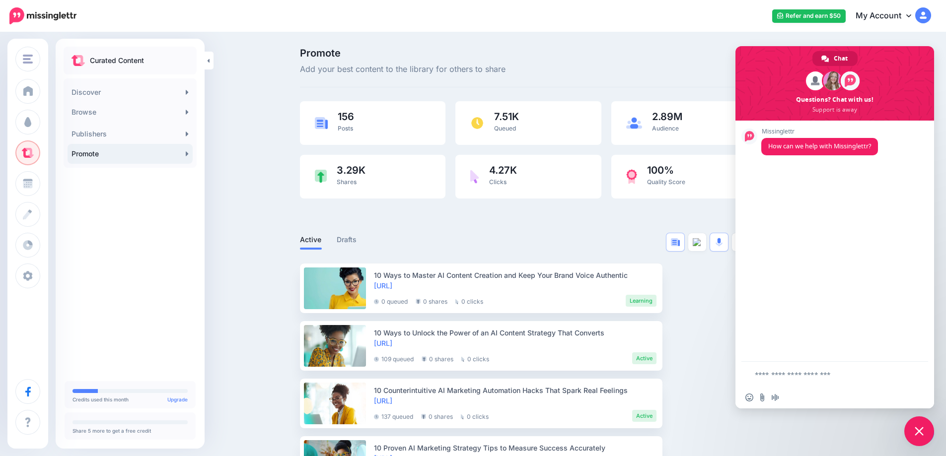
click at [924, 440] on span "Close chat" at bounding box center [919, 432] width 30 height 30
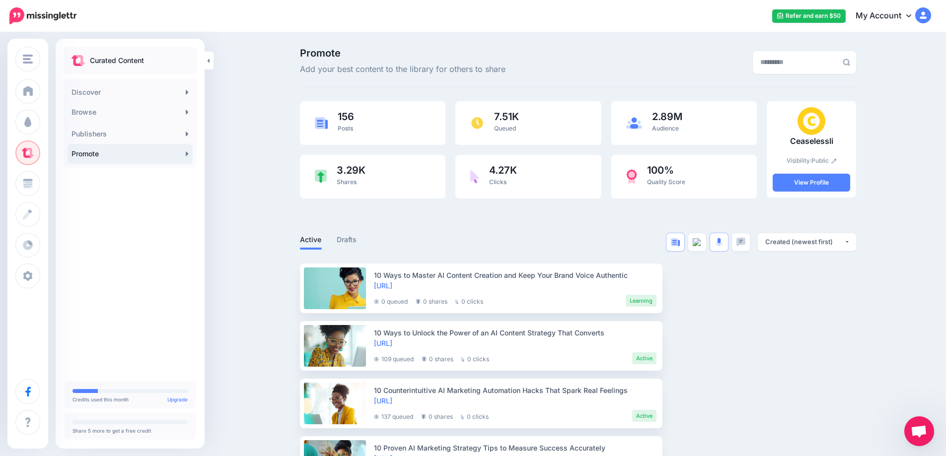
click at [187, 153] on icon at bounding box center [187, 153] width 2 height 4
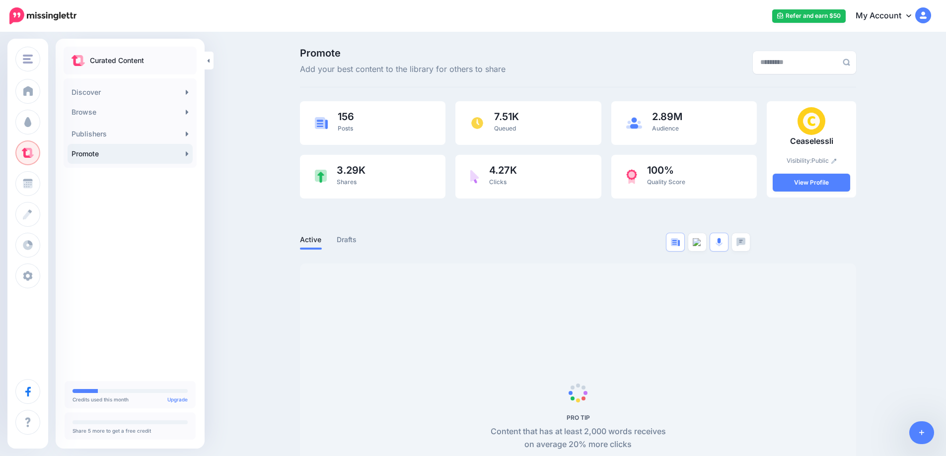
click at [926, 434] on link at bounding box center [921, 433] width 25 height 23
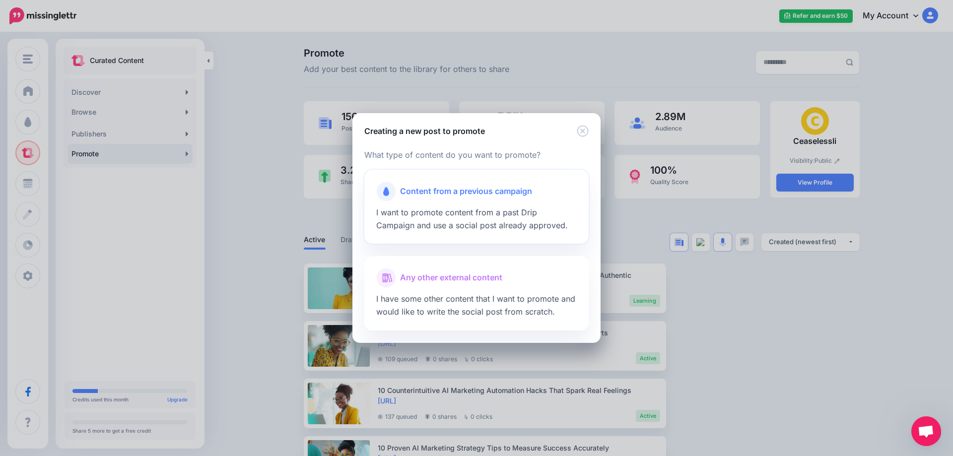
click at [398, 205] on div at bounding box center [476, 204] width 201 height 5
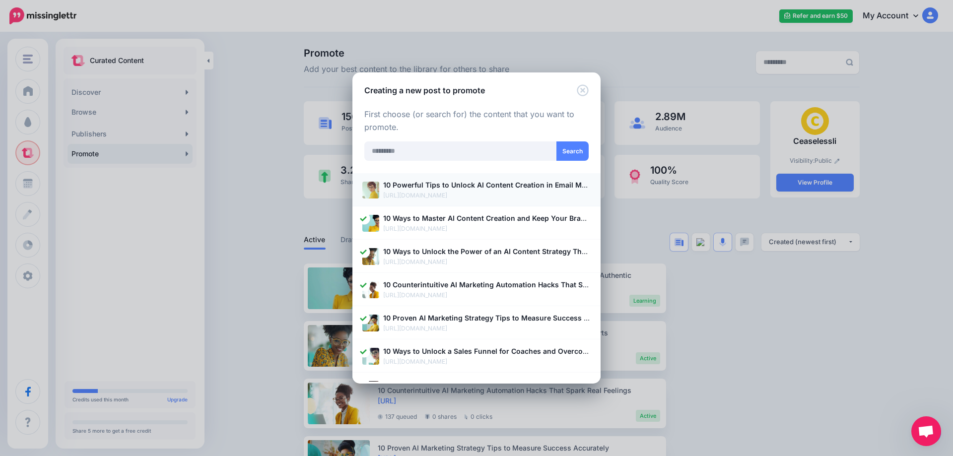
click at [415, 189] on b "10 Powerful Tips to Unlock AI Content Creation in Email Marketing" at bounding box center [496, 185] width 227 height 8
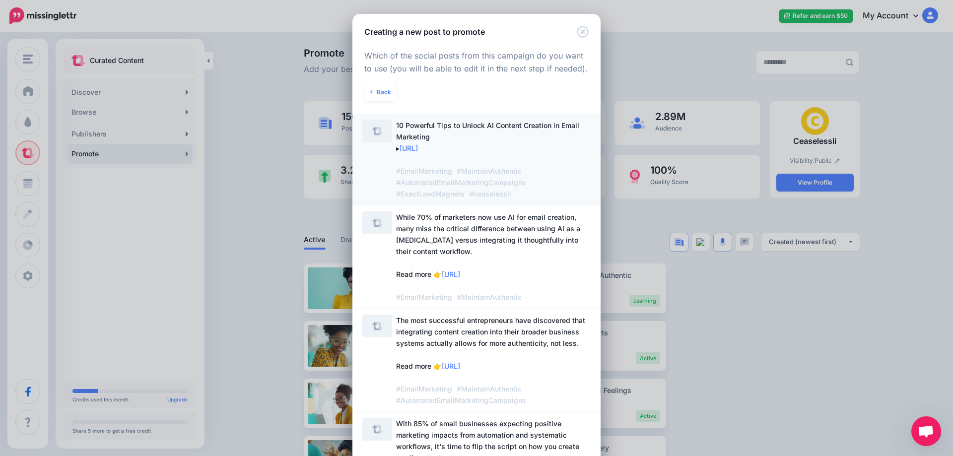
click at [438, 142] on span "10 Powerful Tips to Unlock AI Content Creation in Email Marketing ▸ [URL] #Emai…" at bounding box center [493, 160] width 195 height 80
